Goal: Check status: Check status

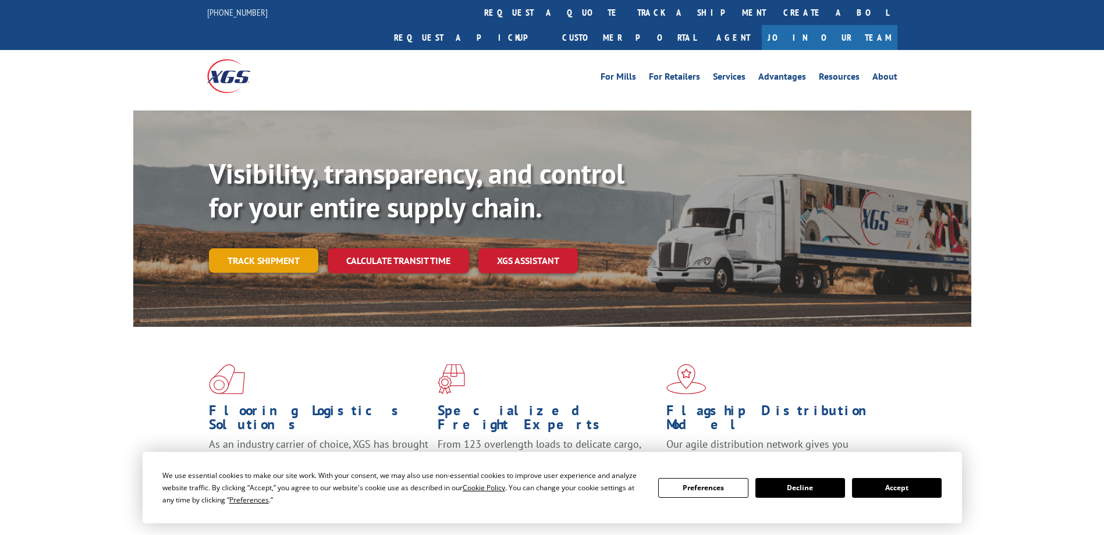
click at [282, 248] on link "Track shipment" at bounding box center [263, 260] width 109 height 24
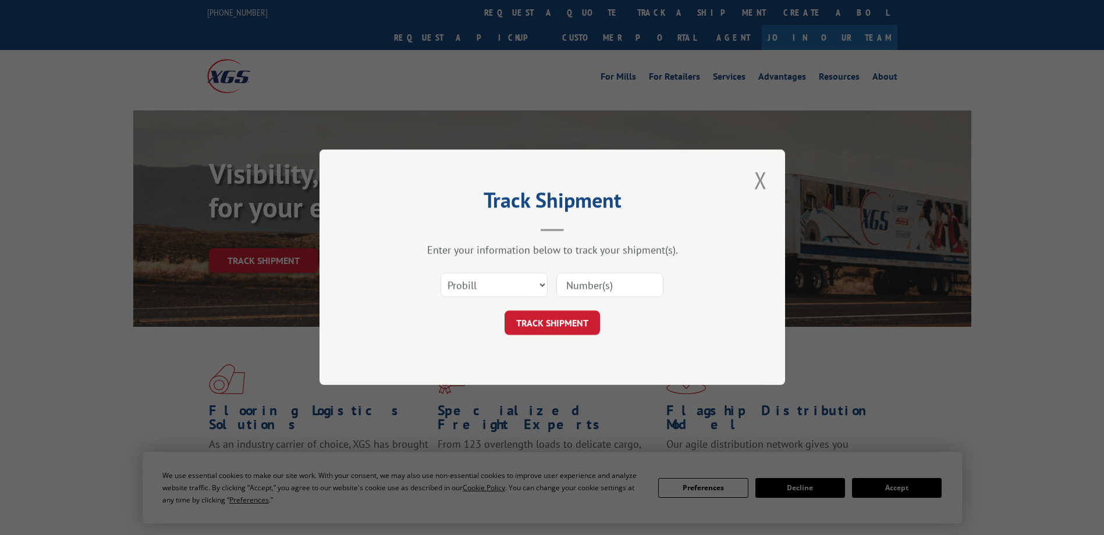
click at [583, 294] on input at bounding box center [609, 286] width 107 height 24
paste input "B4VL11437939"
type input "B4VL11437939"
click at [565, 315] on button "TRACK SHIPMENT" at bounding box center [552, 323] width 95 height 24
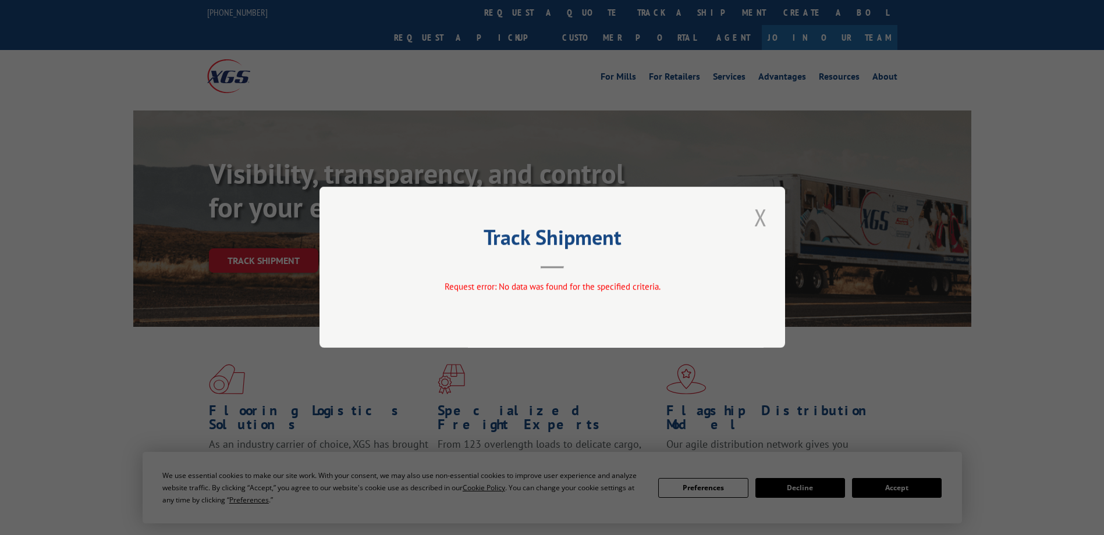
click at [760, 219] on button "Close modal" at bounding box center [761, 217] width 20 height 32
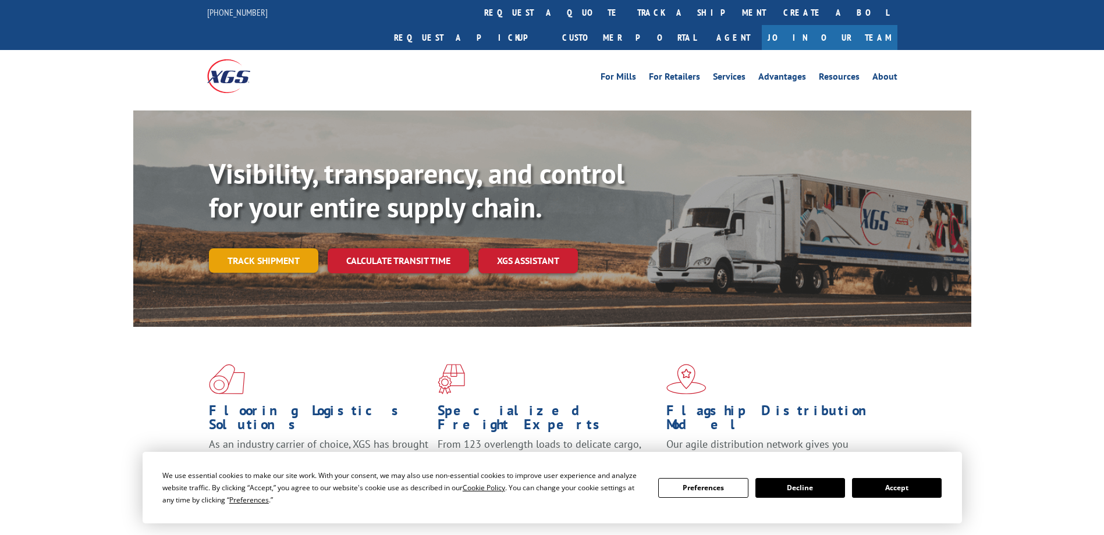
click at [246, 248] on link "Track shipment" at bounding box center [263, 260] width 109 height 24
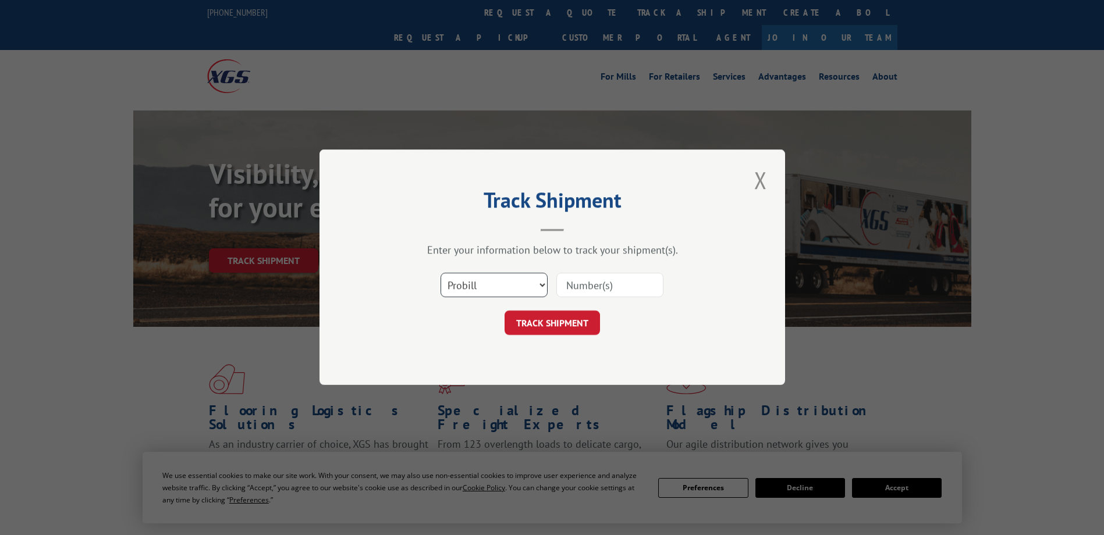
click at [505, 275] on select "Select category... Probill BOL PO" at bounding box center [494, 286] width 107 height 24
select select "po"
click at [441, 274] on select "Select category... Probill BOL PO" at bounding box center [494, 286] width 107 height 24
click at [594, 285] on input at bounding box center [609, 286] width 107 height 24
paste input "B4VL11437939"
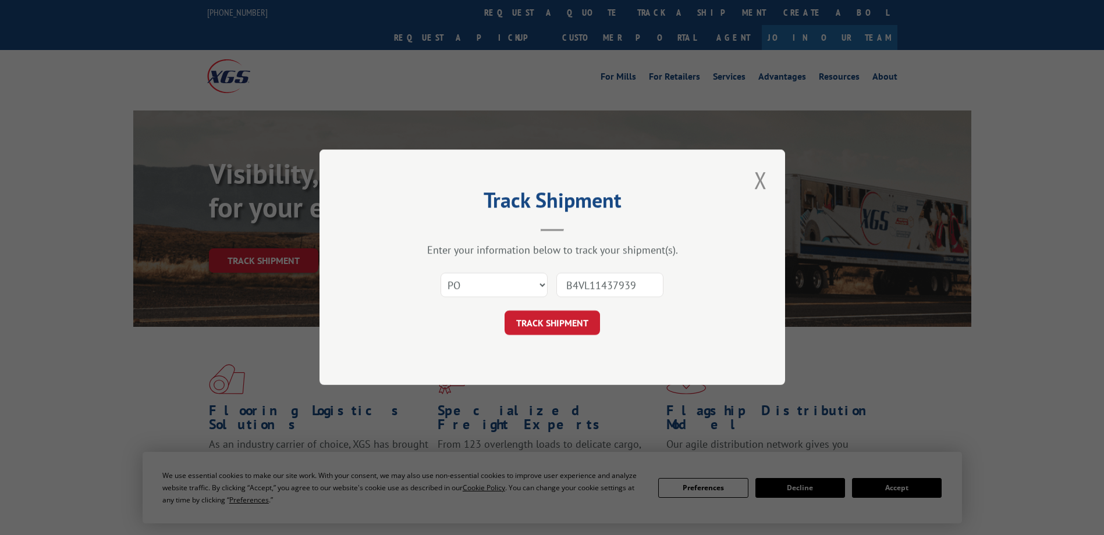
type input "B4VL11437939"
click at [435, 288] on div "Select category... Probill BOL PO B4VL11437939" at bounding box center [552, 286] width 349 height 38
click at [448, 287] on select "Select category... Probill BOL PO" at bounding box center [494, 286] width 107 height 24
click at [453, 284] on select "Select category... Probill BOL PO" at bounding box center [494, 286] width 107 height 24
click at [554, 323] on button "TRACK SHIPMENT" at bounding box center [552, 323] width 95 height 24
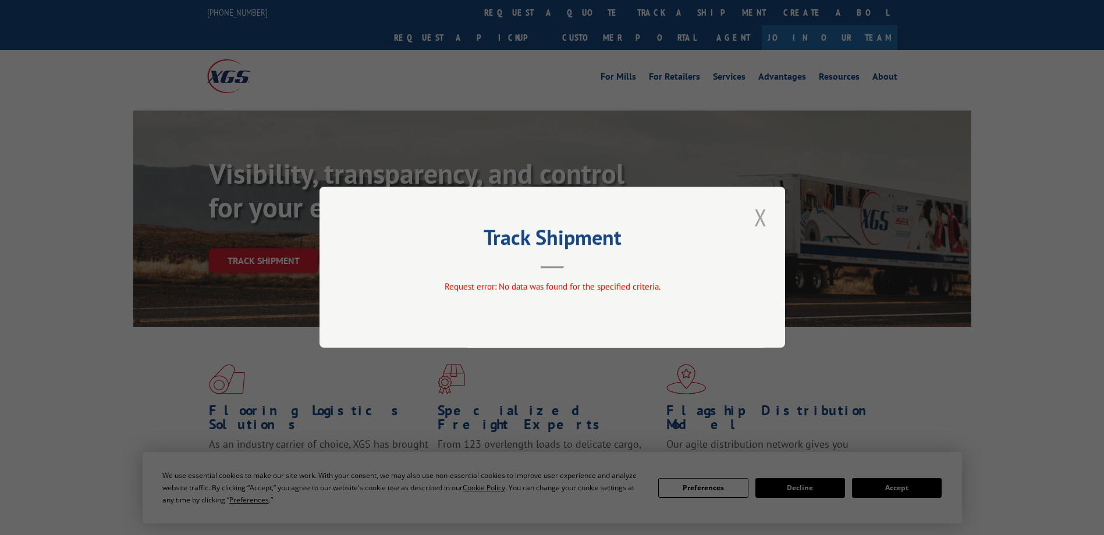
click at [759, 223] on button "Close modal" at bounding box center [761, 217] width 20 height 32
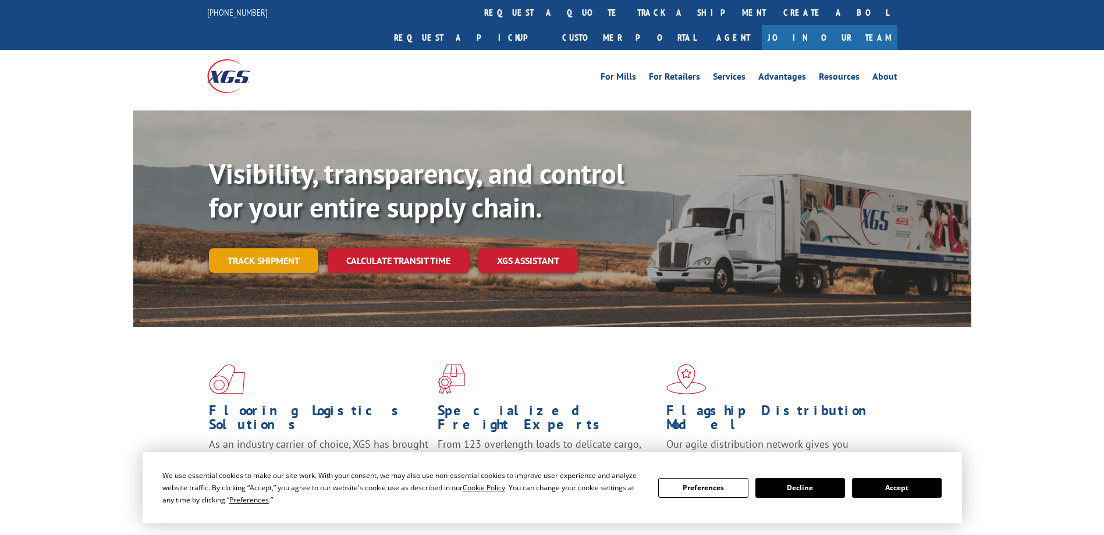
click at [304, 248] on link "Track shipment" at bounding box center [263, 260] width 109 height 24
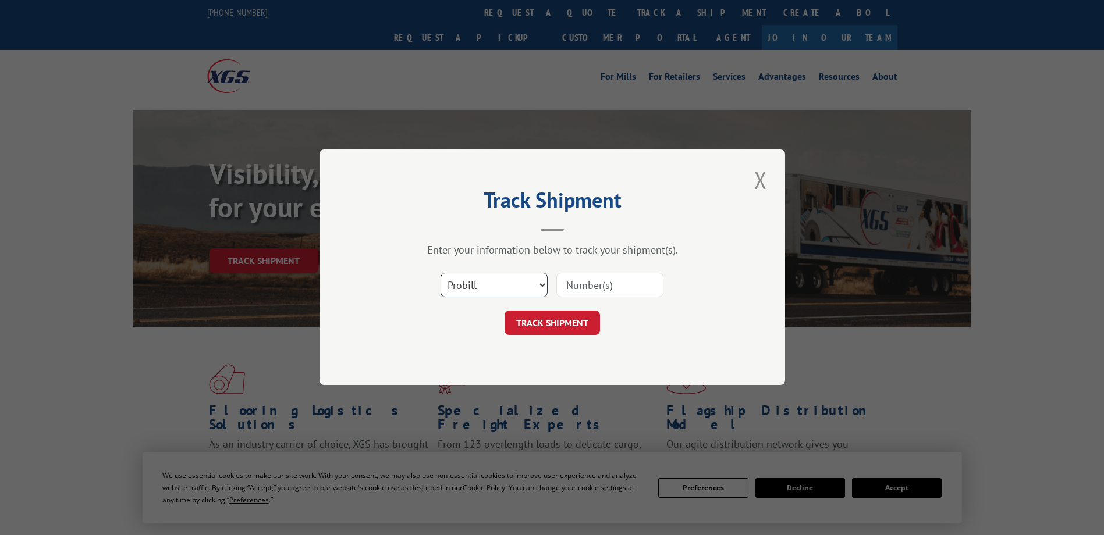
click at [475, 283] on select "Select category... Probill BOL PO" at bounding box center [494, 286] width 107 height 24
select select "bol"
click at [441, 274] on select "Select category... Probill BOL PO" at bounding box center [494, 286] width 107 height 24
click at [592, 281] on input at bounding box center [609, 286] width 107 height 24
paste input "B4VL11437939"
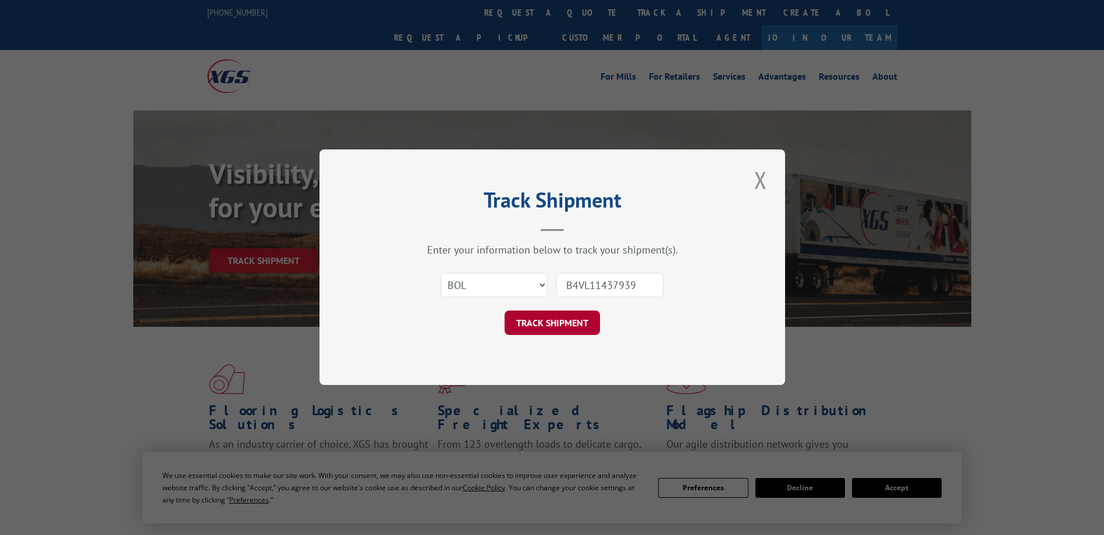
type input "B4VL11437939"
click at [575, 321] on button "TRACK SHIPMENT" at bounding box center [552, 323] width 95 height 24
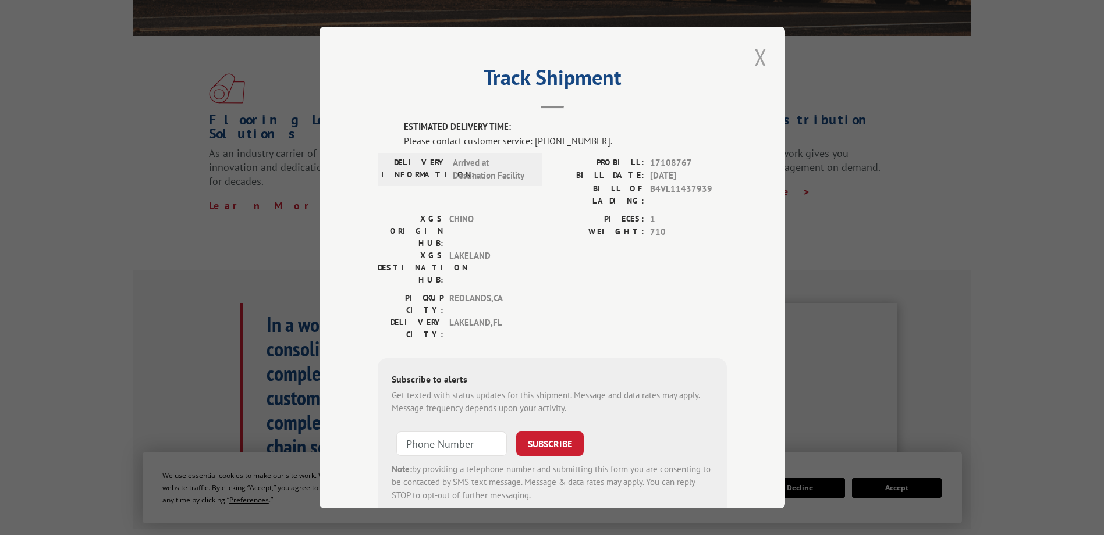
click at [758, 59] on button "Close modal" at bounding box center [761, 57] width 20 height 32
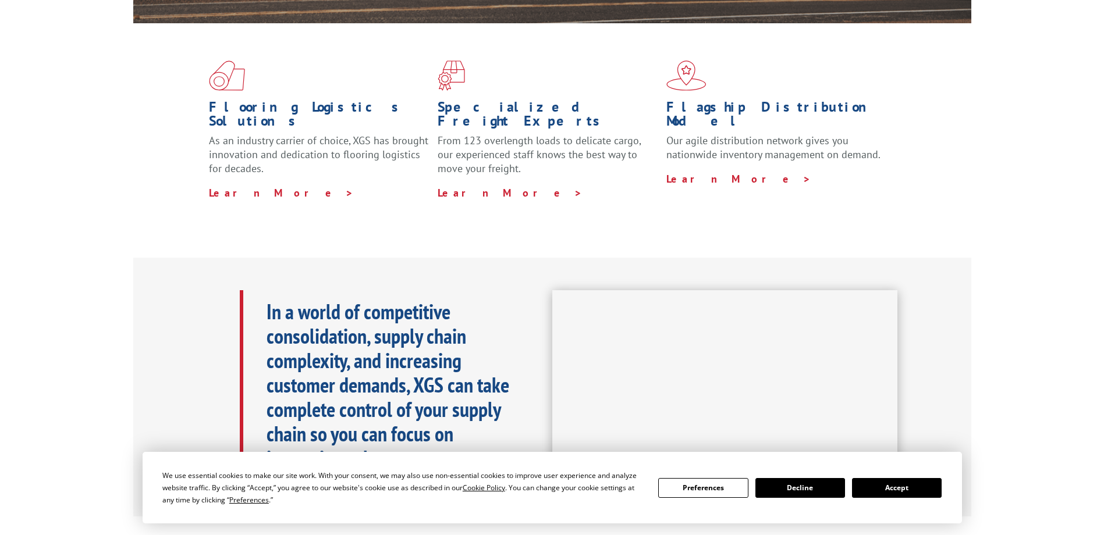
scroll to position [485, 0]
